Goal: Task Accomplishment & Management: Manage account settings

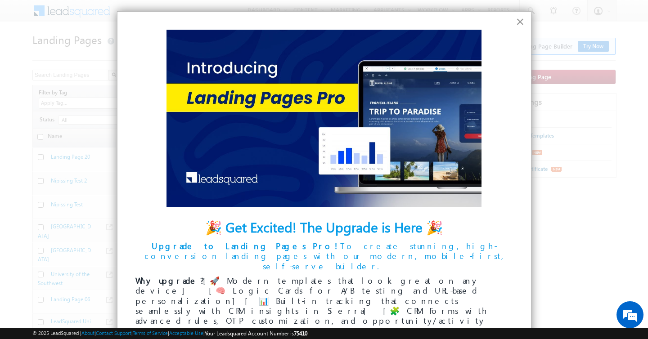
click at [515, 25] on button "×" at bounding box center [519, 21] width 9 height 14
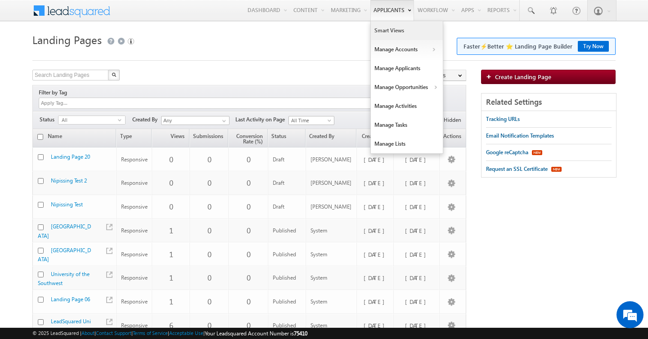
click at [408, 31] on link "Smart Views" at bounding box center [407, 30] width 72 height 19
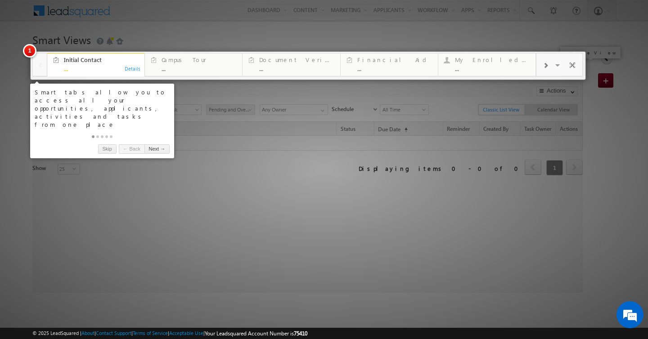
click at [574, 62] on span at bounding box center [572, 66] width 9 height 19
click at [108, 144] on link "Skip" at bounding box center [107, 148] width 18 height 9
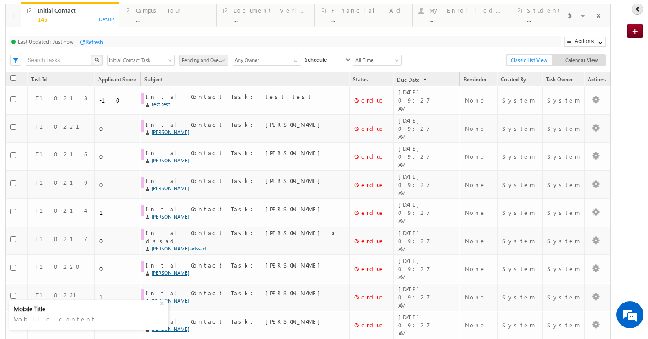
click at [638, 11] on icon at bounding box center [637, 9] width 6 height 6
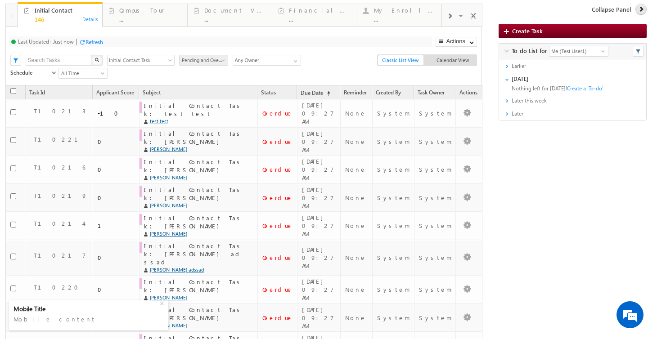
click at [638, 11] on icon at bounding box center [641, 9] width 6 height 6
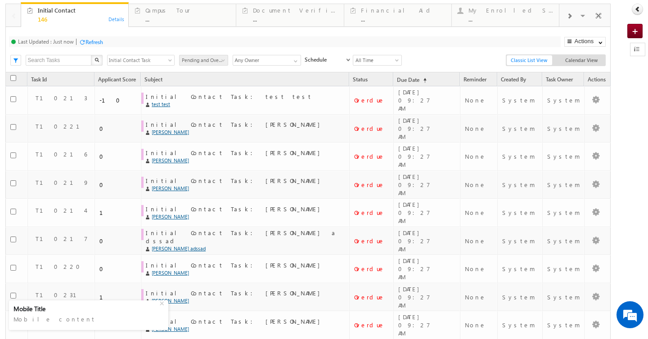
click at [637, 44] on link at bounding box center [637, 49] width 15 height 13
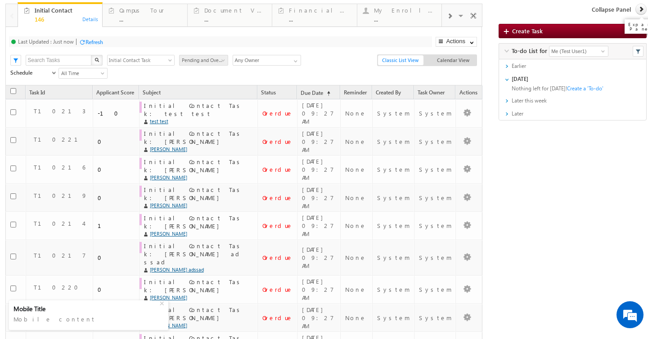
click at [474, 16] on span at bounding box center [473, 17] width 9 height 19
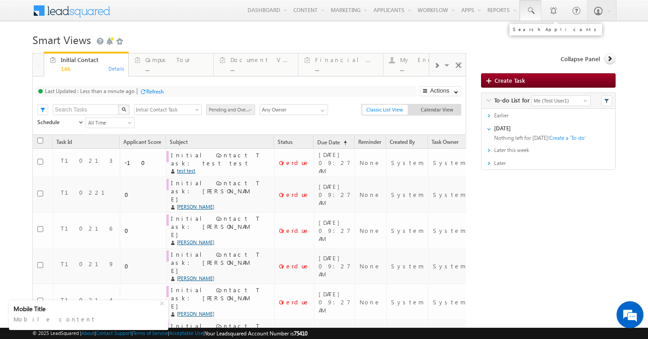
click at [531, 13] on span at bounding box center [530, 10] width 9 height 9
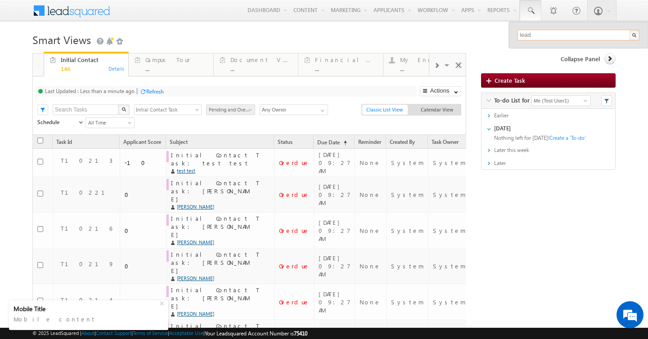
type input "lead"
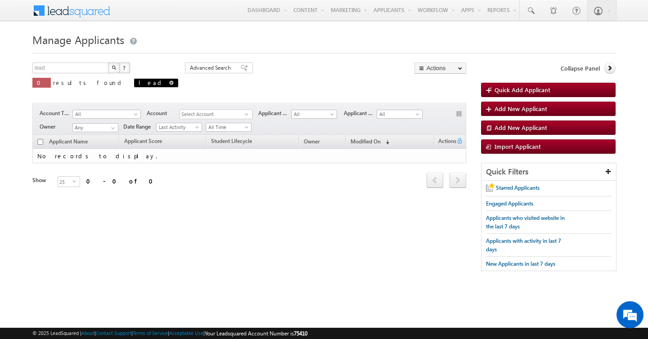
click at [169, 84] on span at bounding box center [171, 83] width 4 height 4
type input "Search Applicants"
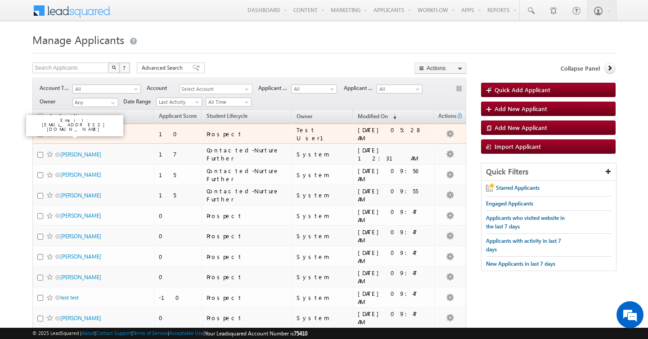
click at [67, 135] on link "Same" at bounding box center [66, 133] width 13 height 7
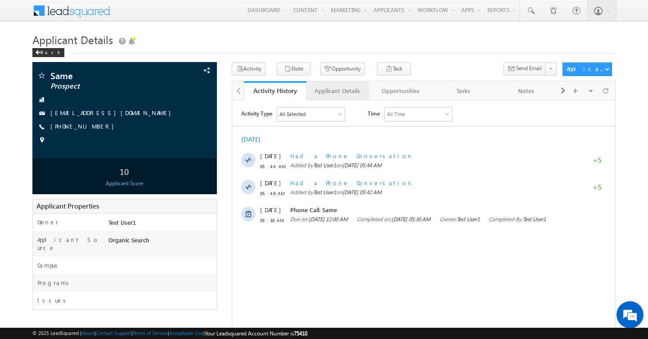
click at [349, 89] on div "Applicant Details" at bounding box center [337, 90] width 48 height 11
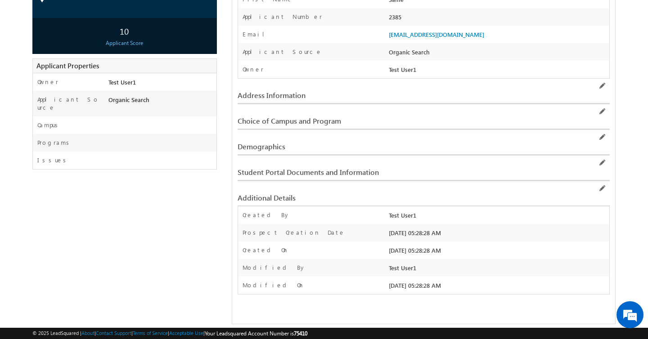
scroll to position [138, 0]
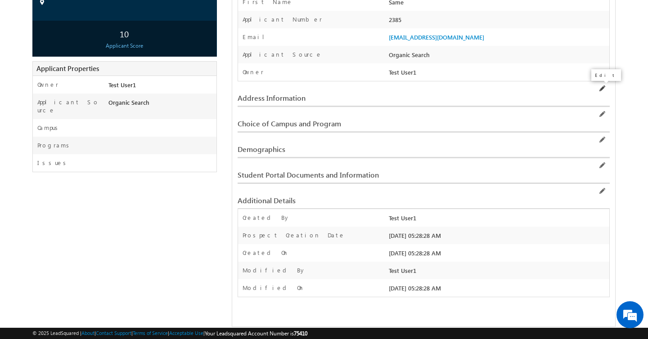
click at [599, 89] on span at bounding box center [601, 88] width 7 height 7
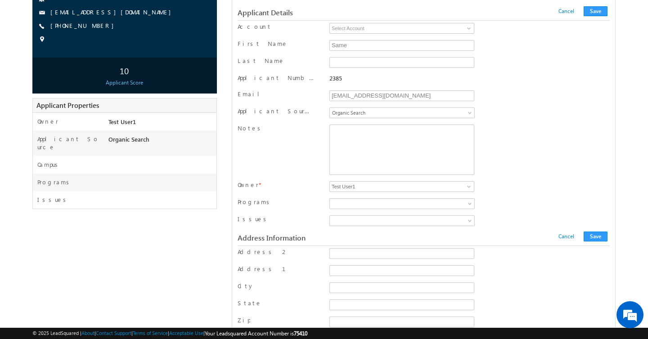
scroll to position [103, 0]
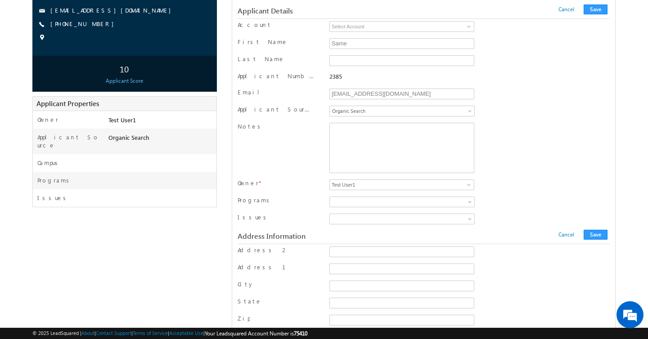
click at [297, 91] on div "Email" at bounding box center [280, 94] width 86 height 13
click at [328, 92] on div "jakesteviemartin@outlook.com" at bounding box center [401, 94] width 149 height 13
click at [341, 92] on input "jakesteviemartin@outlook.com" at bounding box center [401, 94] width 145 height 11
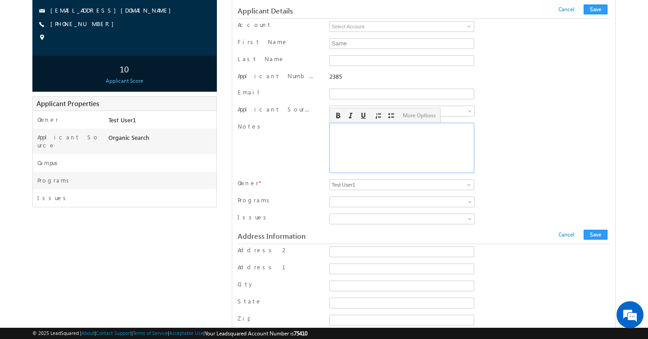
click at [345, 148] on div "Rich Text Editor, Notes-inline-editor-div" at bounding box center [401, 148] width 145 height 50
click at [470, 138] on div "Rich Text Editor, Notes-inline-editor-div" at bounding box center [401, 148] width 145 height 50
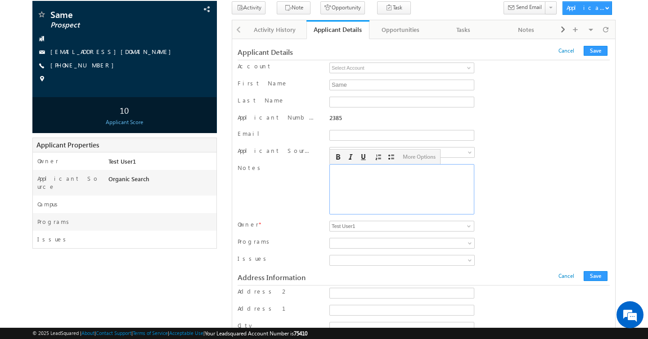
scroll to position [61, 0]
click at [564, 32] on span at bounding box center [562, 30] width 5 height 16
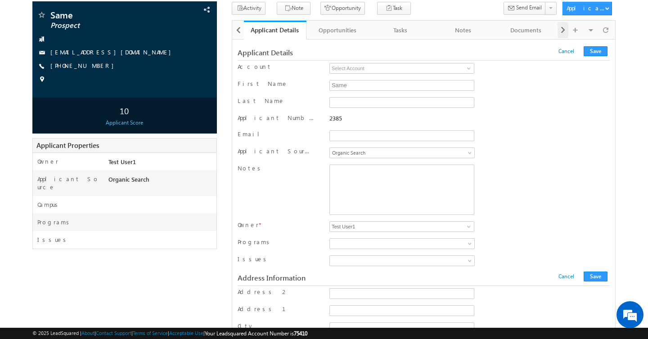
click at [564, 32] on span at bounding box center [562, 30] width 5 height 16
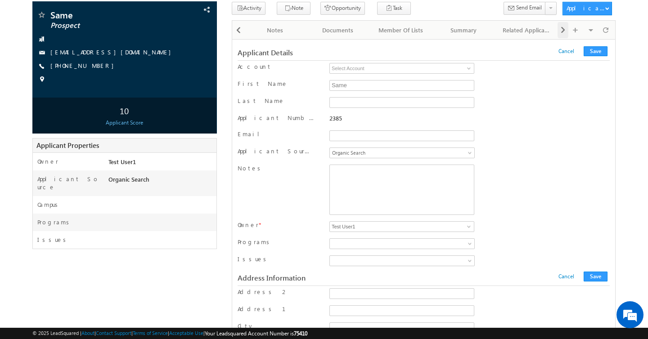
click at [564, 32] on span at bounding box center [562, 30] width 5 height 16
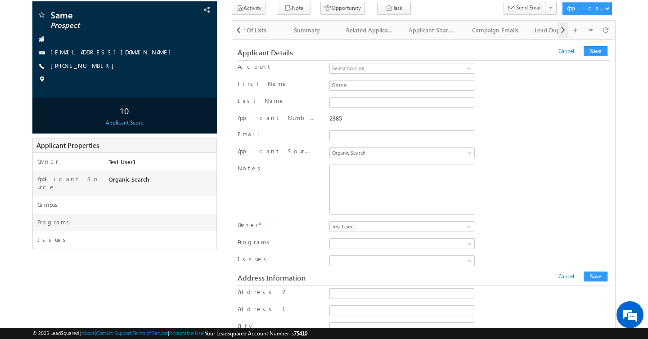
click at [564, 32] on span at bounding box center [562, 30] width 5 height 16
click at [237, 31] on span at bounding box center [238, 30] width 5 height 16
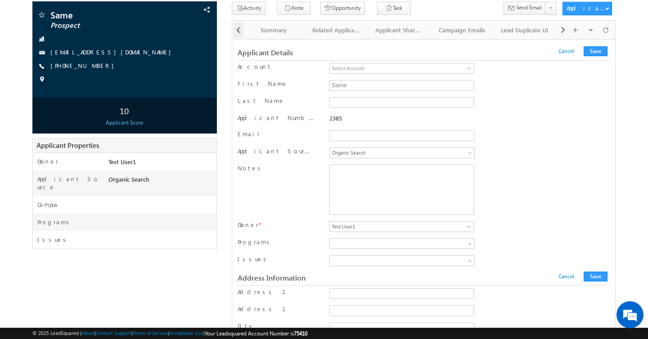
click at [237, 31] on span at bounding box center [238, 30] width 5 height 16
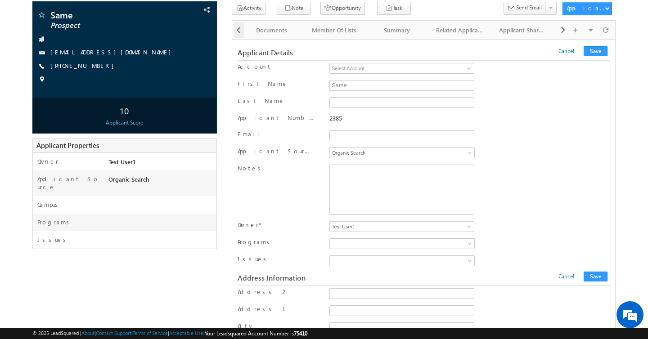
click at [237, 31] on span at bounding box center [238, 30] width 5 height 16
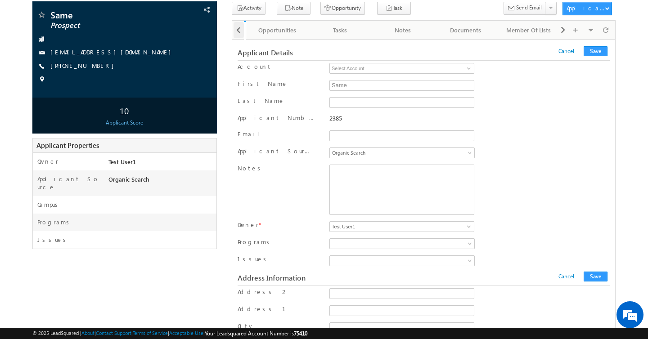
click at [237, 31] on span at bounding box center [238, 30] width 5 height 16
click at [237, 31] on div at bounding box center [238, 30] width 12 height 18
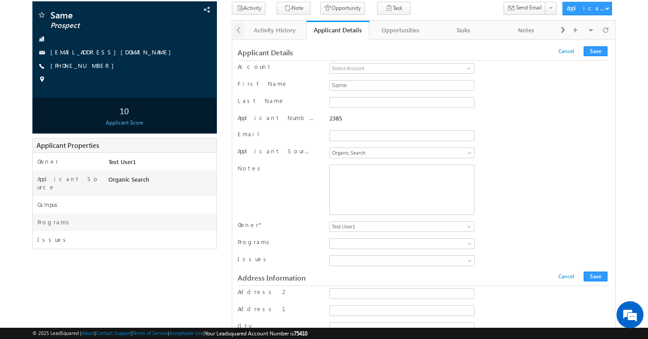
click at [237, 31] on div at bounding box center [238, 30] width 12 height 18
click at [392, 153] on span "Organic Search" at bounding box center [400, 153] width 140 height 8
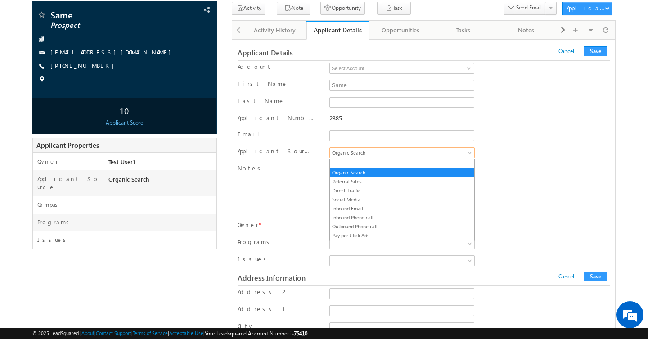
click at [555, 112] on div "Applicant Number 2385" at bounding box center [423, 120] width 372 height 16
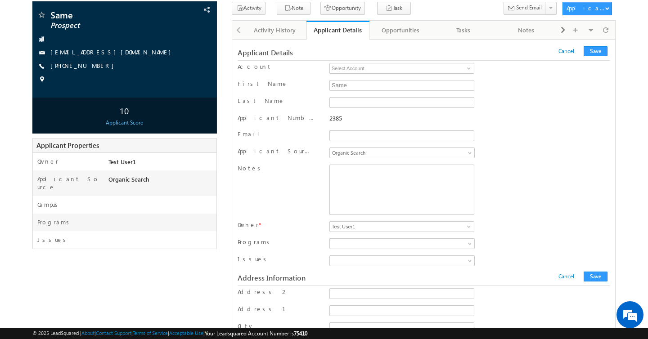
scroll to position [0, 0]
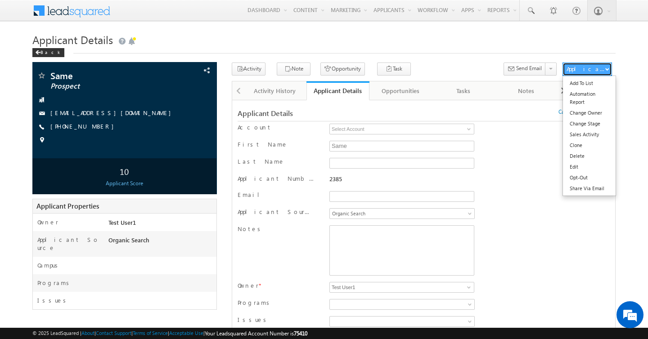
click at [590, 73] on button "Applicant Actions" at bounding box center [586, 69] width 49 height 13
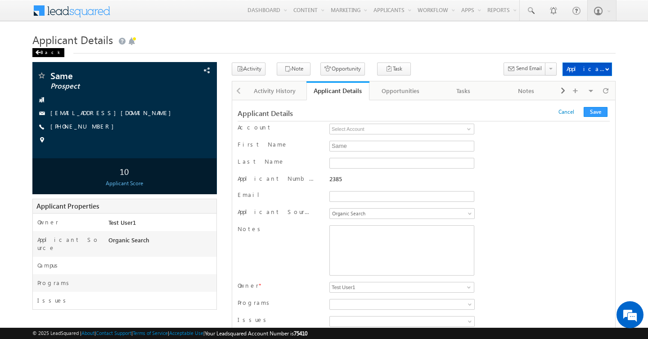
click at [49, 52] on div "Back" at bounding box center [48, 52] width 32 height 9
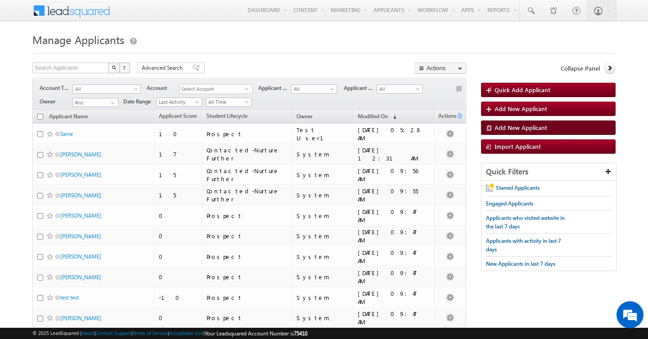
click at [524, 127] on span "Add New Applicant" at bounding box center [520, 128] width 53 height 8
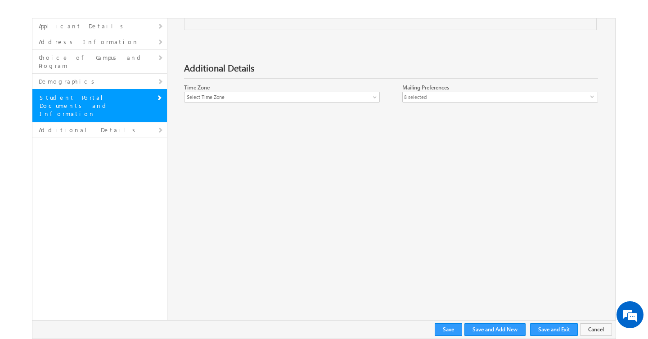
scroll to position [1749, 0]
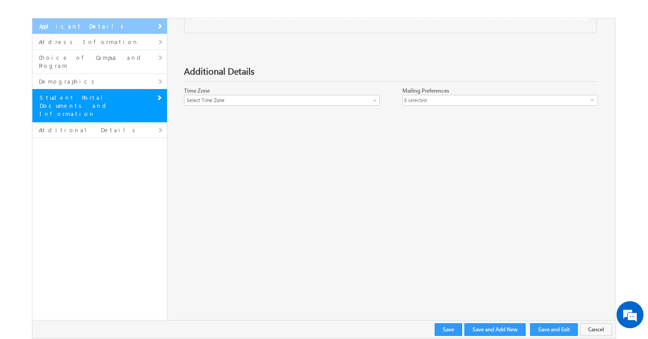
click at [88, 24] on link "Applicant Details" at bounding box center [99, 26] width 134 height 16
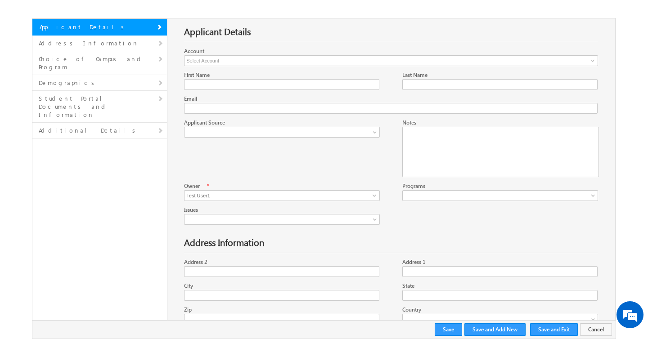
click at [268, 101] on div "Email" at bounding box center [393, 98] width 419 height 9
click at [272, 108] on input "Email" at bounding box center [390, 108] width 413 height 11
click at [211, 153] on div at bounding box center [411, 149] width 455 height 63
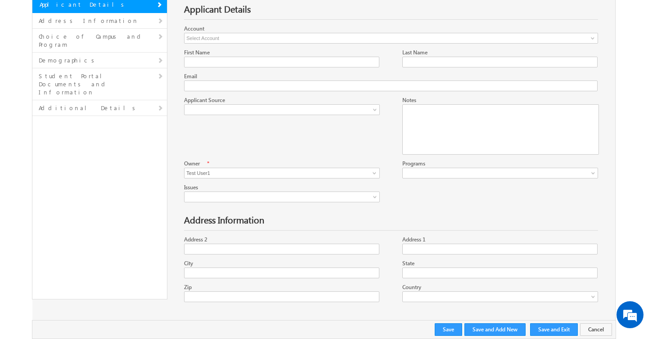
scroll to position [88, 0]
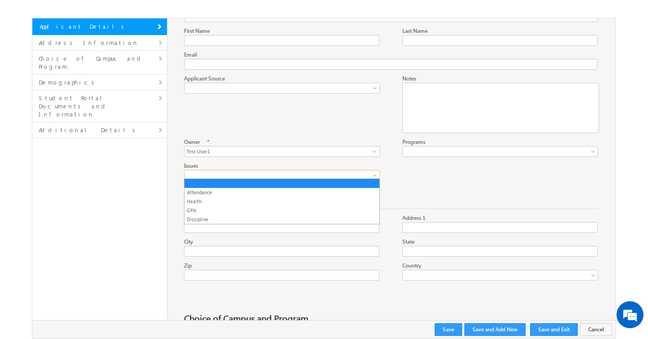
click at [219, 171] on span at bounding box center [277, 175] width 187 height 8
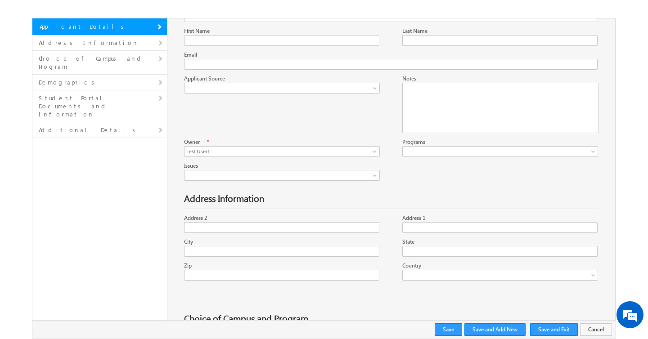
click at [425, 155] on div at bounding box center [411, 150] width 455 height 24
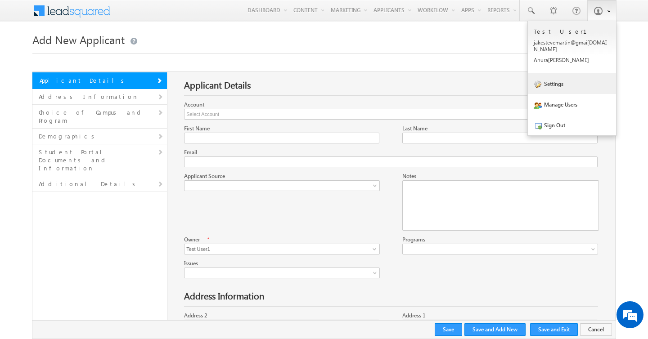
click at [583, 78] on link "Settings" at bounding box center [572, 83] width 88 height 21
click at [561, 80] on link "Settings" at bounding box center [572, 83] width 88 height 21
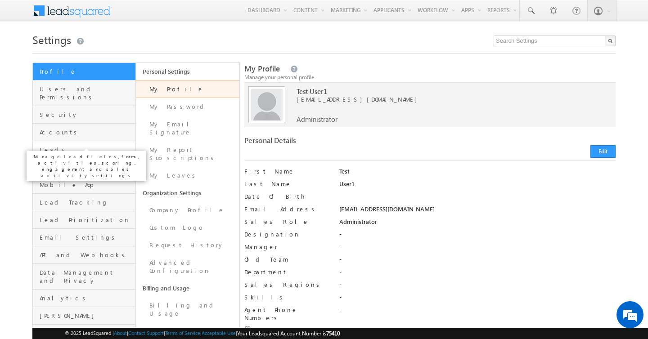
click at [49, 146] on span "Leads" at bounding box center [87, 150] width 94 height 8
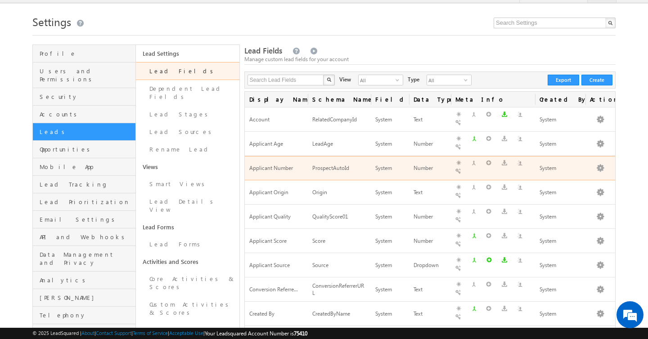
scroll to position [13, 0]
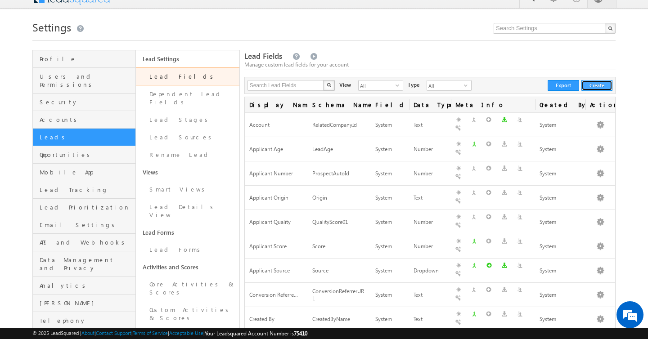
click at [600, 89] on button "Create" at bounding box center [596, 85] width 31 height 11
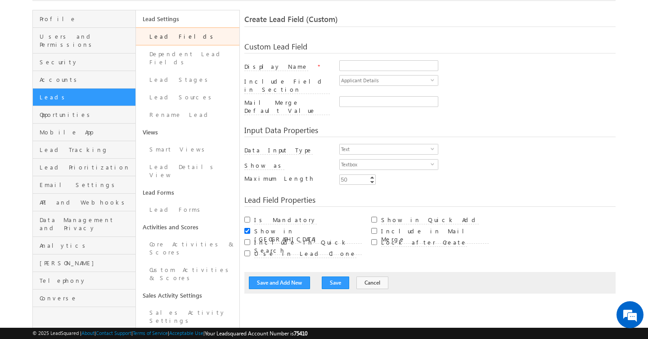
scroll to position [49, 0]
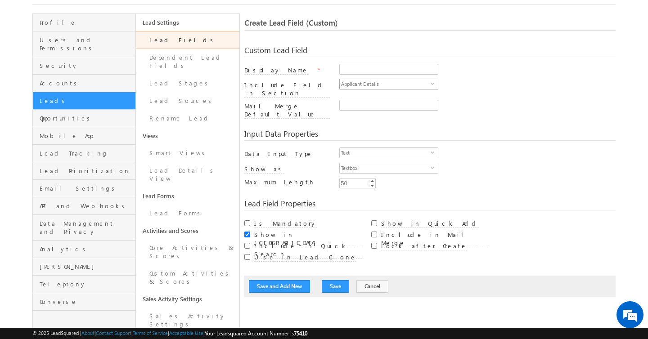
click at [376, 86] on span "Applicant Details" at bounding box center [385, 84] width 91 height 10
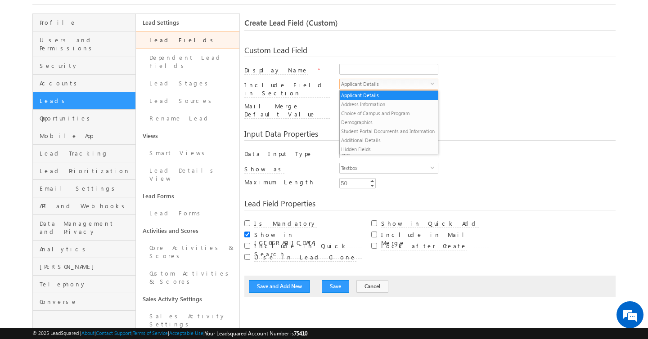
click at [376, 86] on span "Applicant Details" at bounding box center [385, 84] width 91 height 10
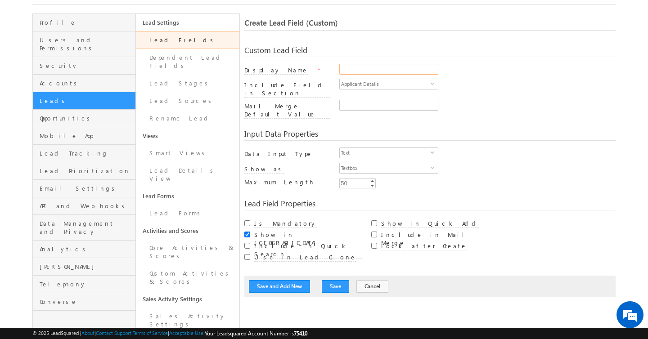
click at [376, 69] on input "Display Name" at bounding box center [388, 69] width 99 height 11
click at [377, 104] on input "Mail Merge Default Value" at bounding box center [388, 105] width 99 height 11
click at [375, 148] on span "Text" at bounding box center [385, 153] width 91 height 10
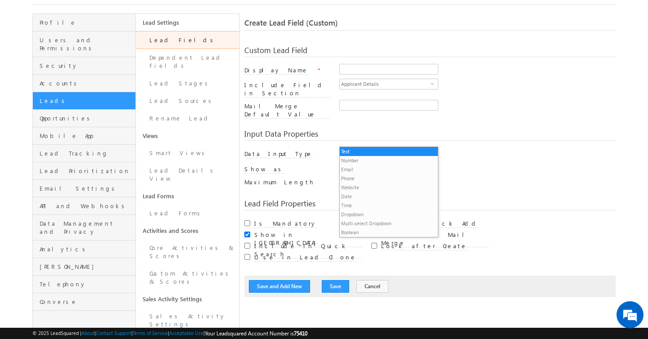
click at [375, 148] on span "Text" at bounding box center [385, 153] width 91 height 10
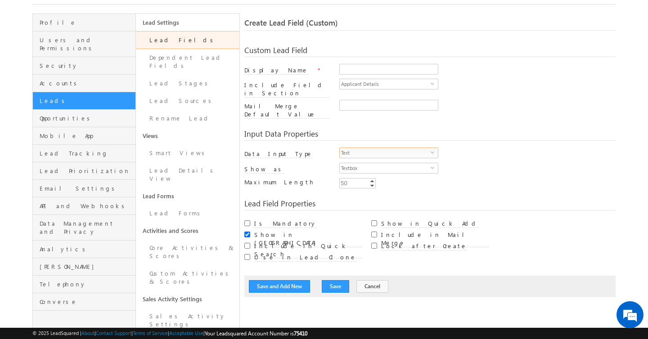
click at [375, 148] on span "Text" at bounding box center [385, 153] width 91 height 10
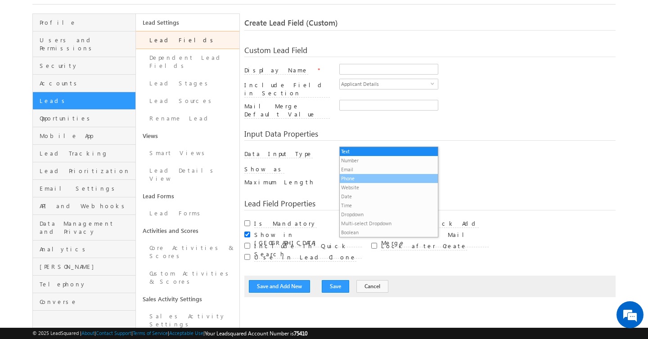
click at [374, 176] on li "Phone" at bounding box center [389, 178] width 98 height 9
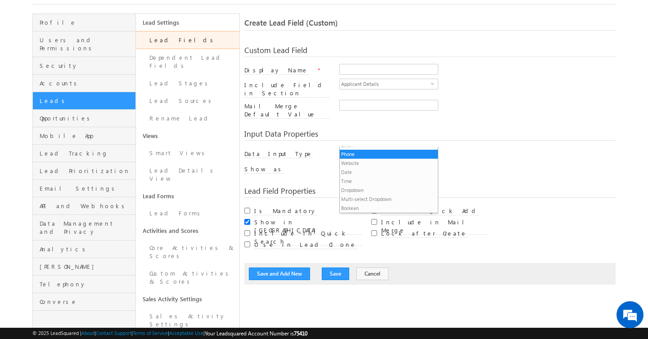
scroll to position [0, 0]
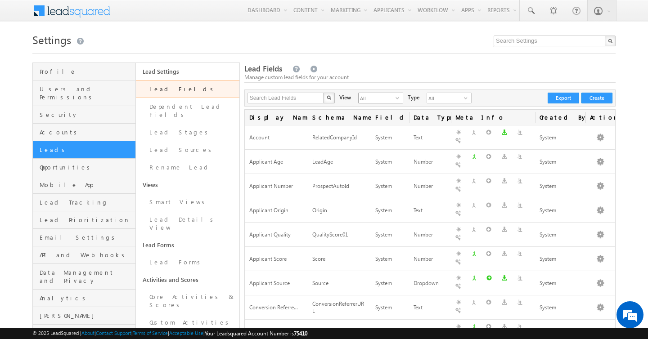
click at [375, 99] on span "All" at bounding box center [376, 98] width 37 height 10
click at [457, 76] on div "Manage custom lead fields for your account" at bounding box center [429, 77] width 371 height 8
click at [308, 98] on input "text" at bounding box center [285, 98] width 77 height 11
type input "Search Lead Fields"
click at [399, 67] on div "Lead Fields Manage custom lead fields for your account" at bounding box center [429, 72] width 371 height 19
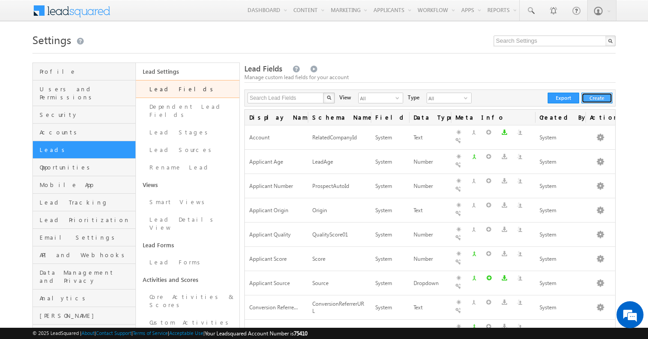
click at [605, 96] on button "Create" at bounding box center [596, 98] width 31 height 11
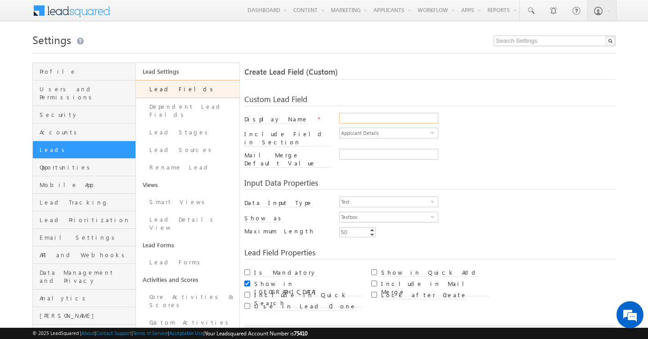
click at [356, 119] on input "Display Name" at bounding box center [388, 118] width 99 height 11
click at [372, 134] on span "Applicant Details" at bounding box center [385, 133] width 91 height 10
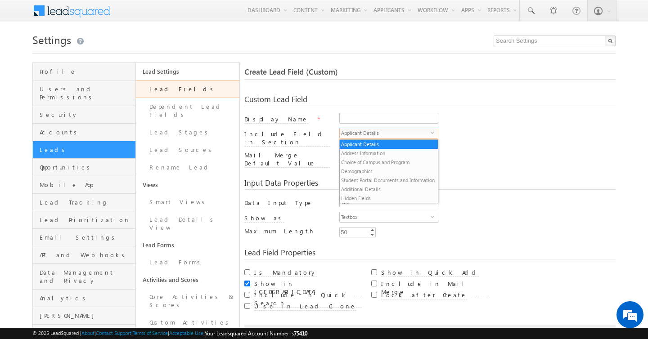
click at [477, 179] on div "Input Data Properties" at bounding box center [429, 184] width 371 height 11
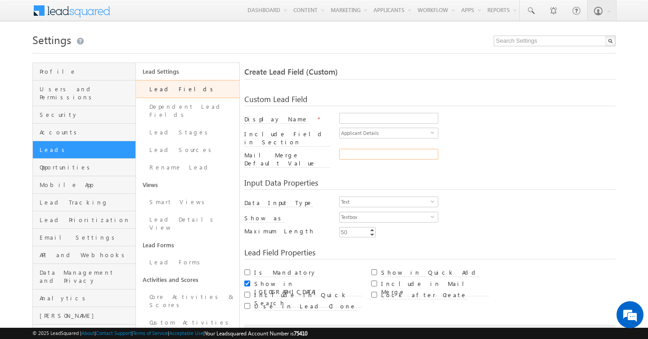
click at [391, 149] on input "Mail Merge Default Value" at bounding box center [388, 154] width 99 height 11
click at [395, 116] on input "Display Name" at bounding box center [388, 118] width 99 height 11
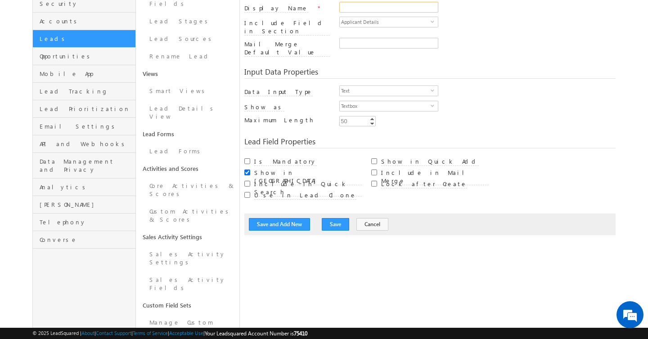
scroll to position [113, 0]
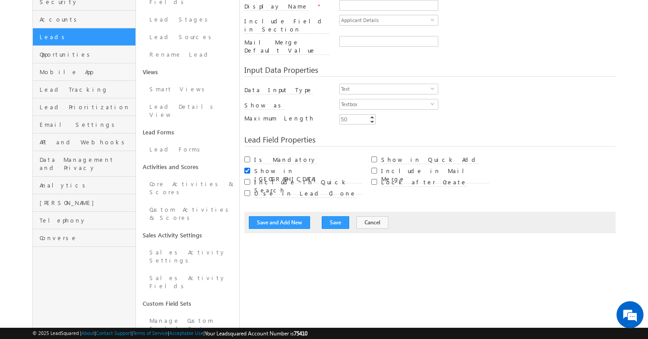
click at [247, 168] on input "Show in [GEOGRAPHIC_DATA]" at bounding box center [247, 171] width 6 height 6
checkbox input "false"
